Goal: Navigation & Orientation: Go to known website

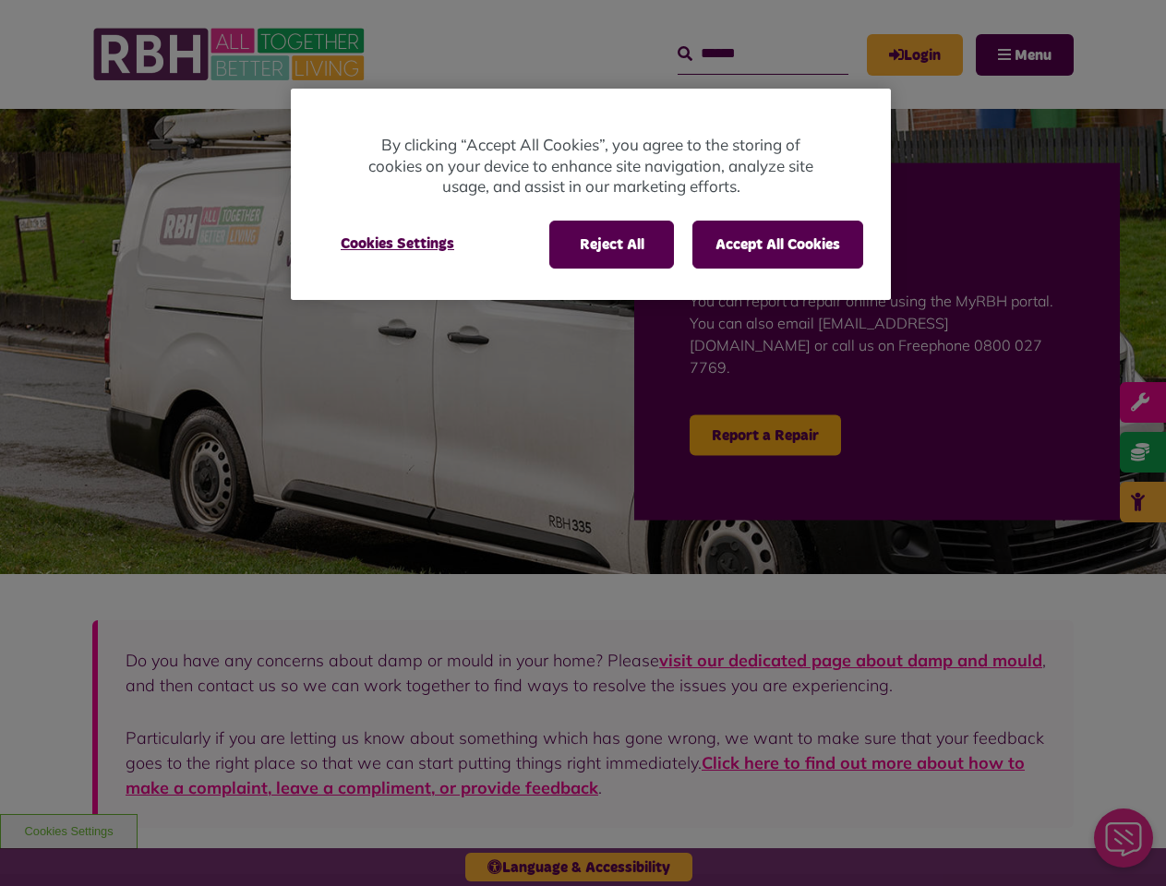
click at [582, 443] on div at bounding box center [583, 443] width 1166 height 886
click at [610, 245] on button "Reject All" at bounding box center [611, 245] width 125 height 48
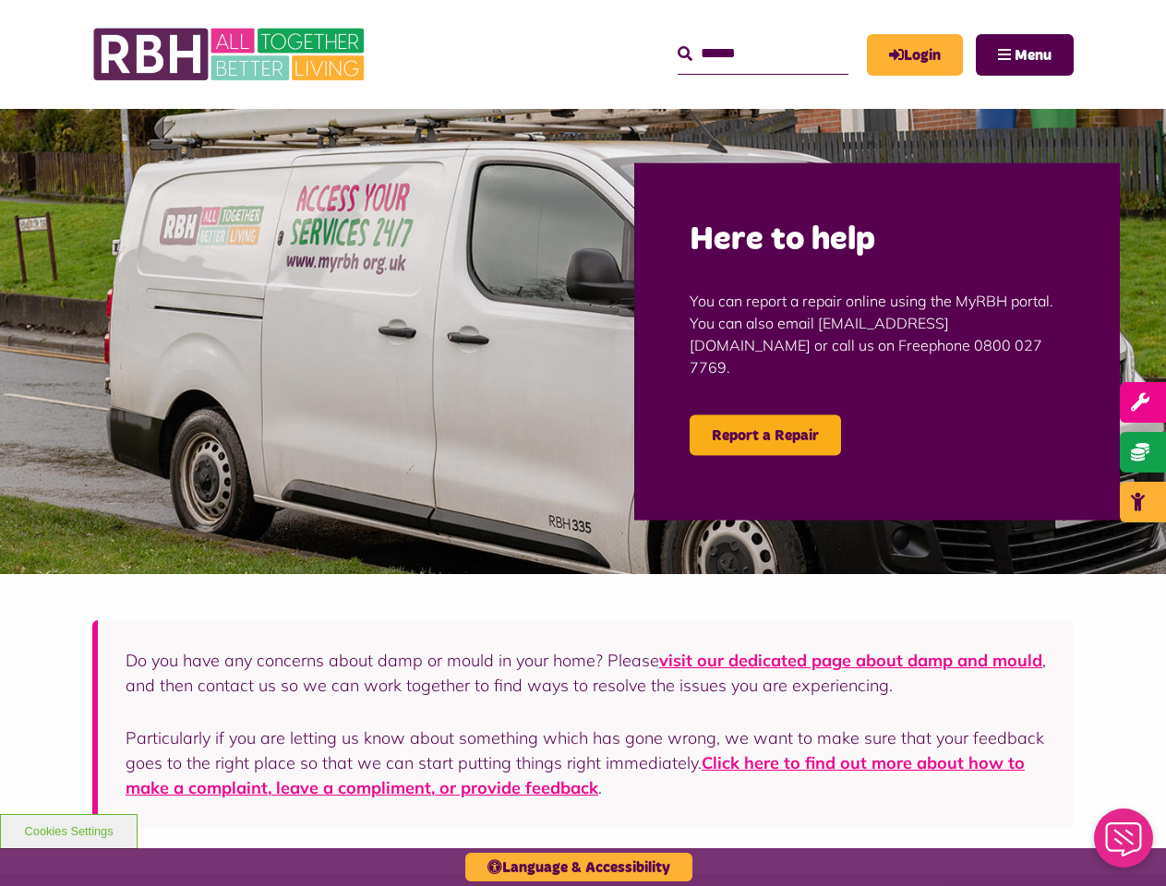
click at [397, 244] on img at bounding box center [583, 341] width 1166 height 465
